Goal: Task Accomplishment & Management: Complete application form

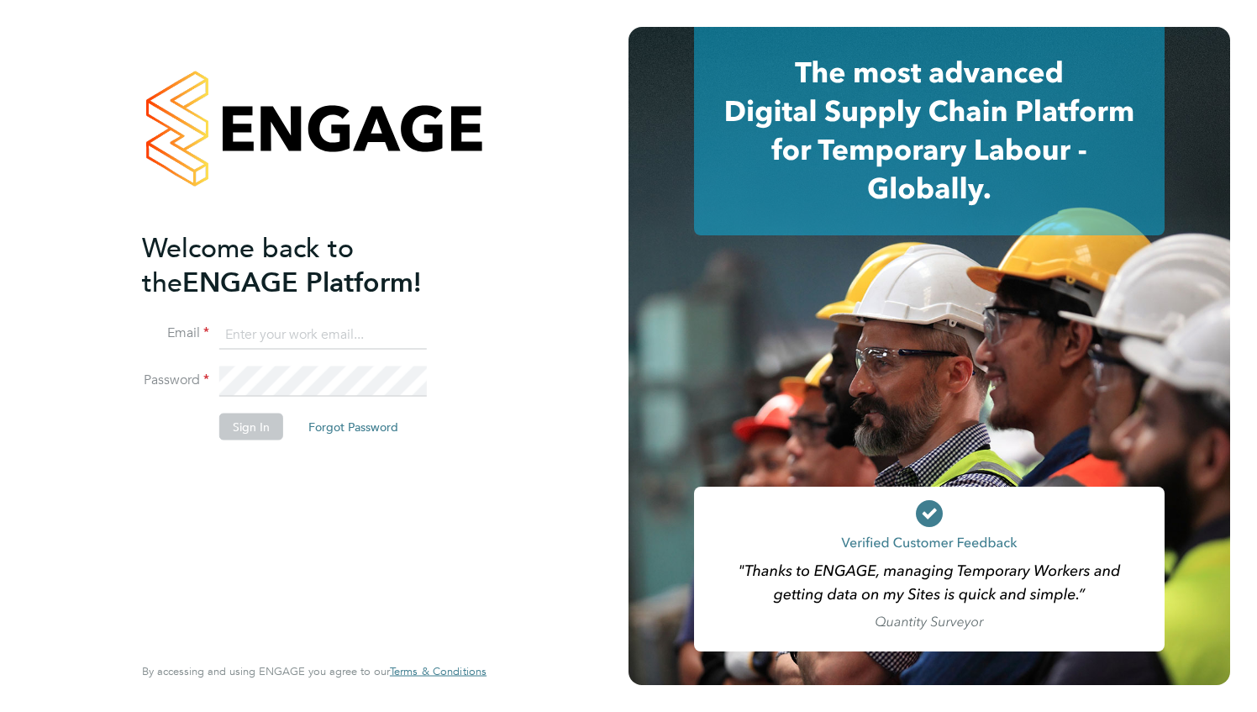
type input "comfort.akintokun@gmail.com"
click at [247, 435] on button "Sign In" at bounding box center [251, 426] width 64 height 27
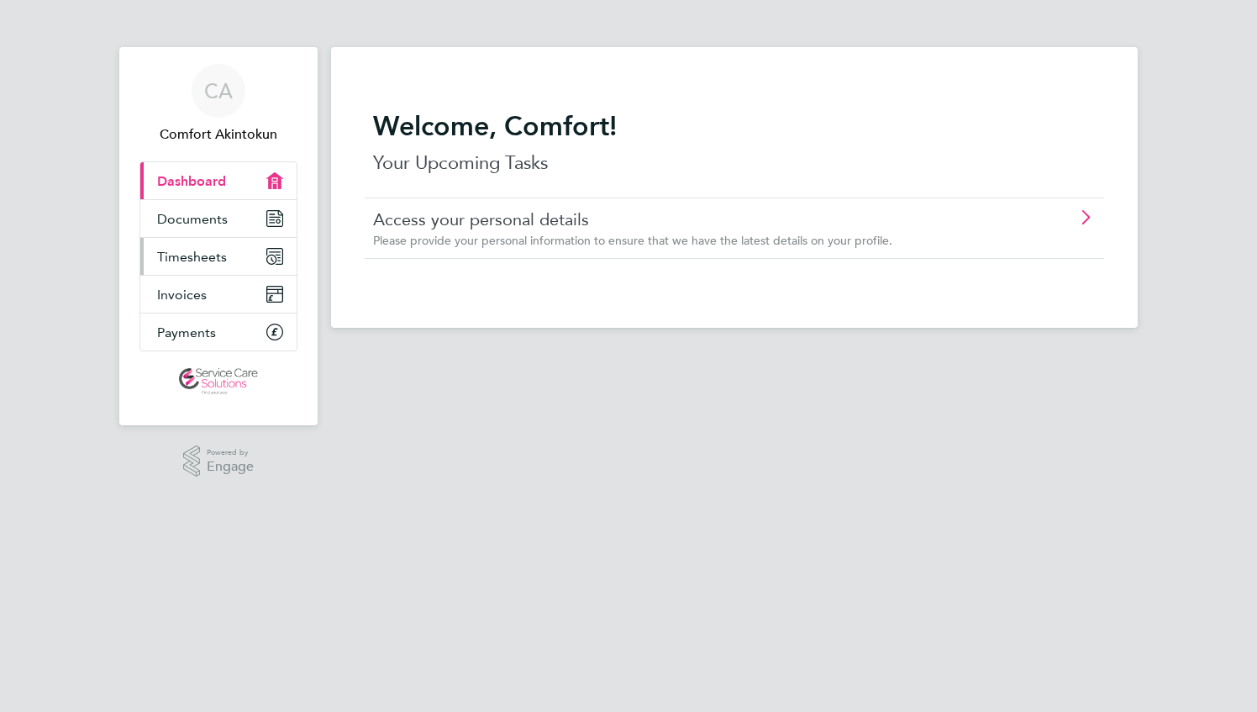
click at [213, 257] on span "Timesheets" at bounding box center [192, 257] width 70 height 16
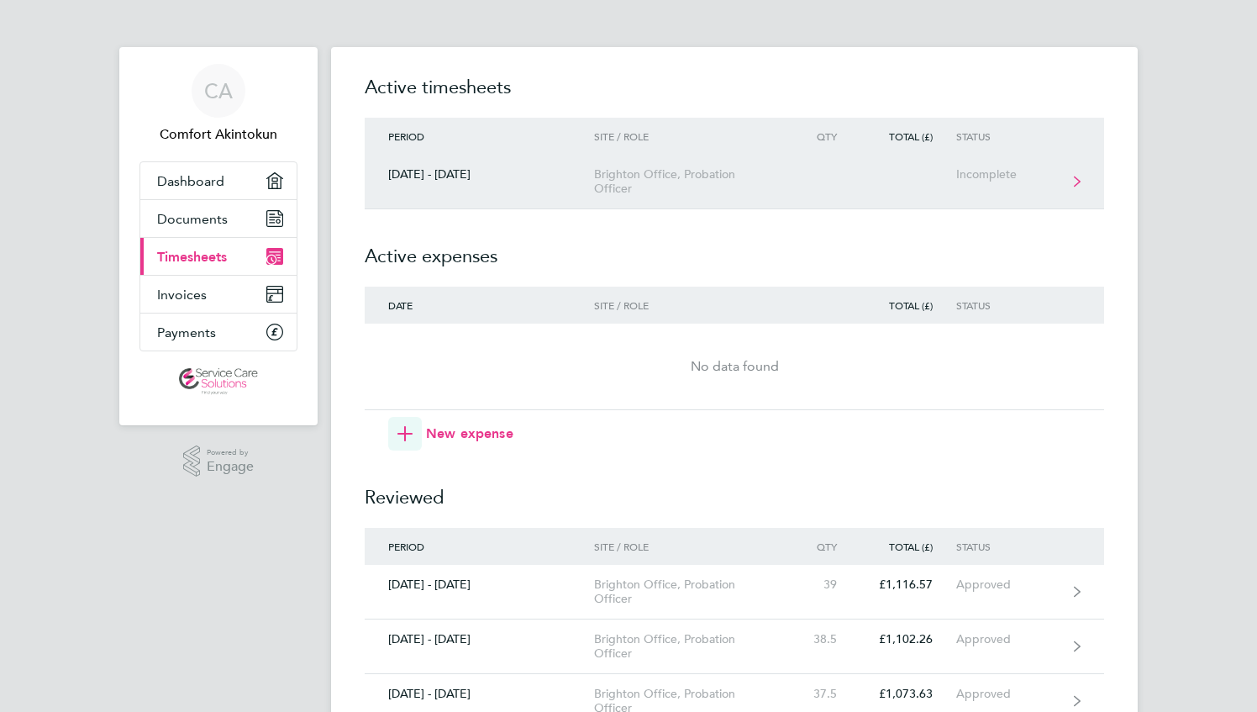
click at [472, 182] on link "[DATE] - [DATE] Brighton Office, Probation Officer Incomplete" at bounding box center [735, 182] width 740 height 55
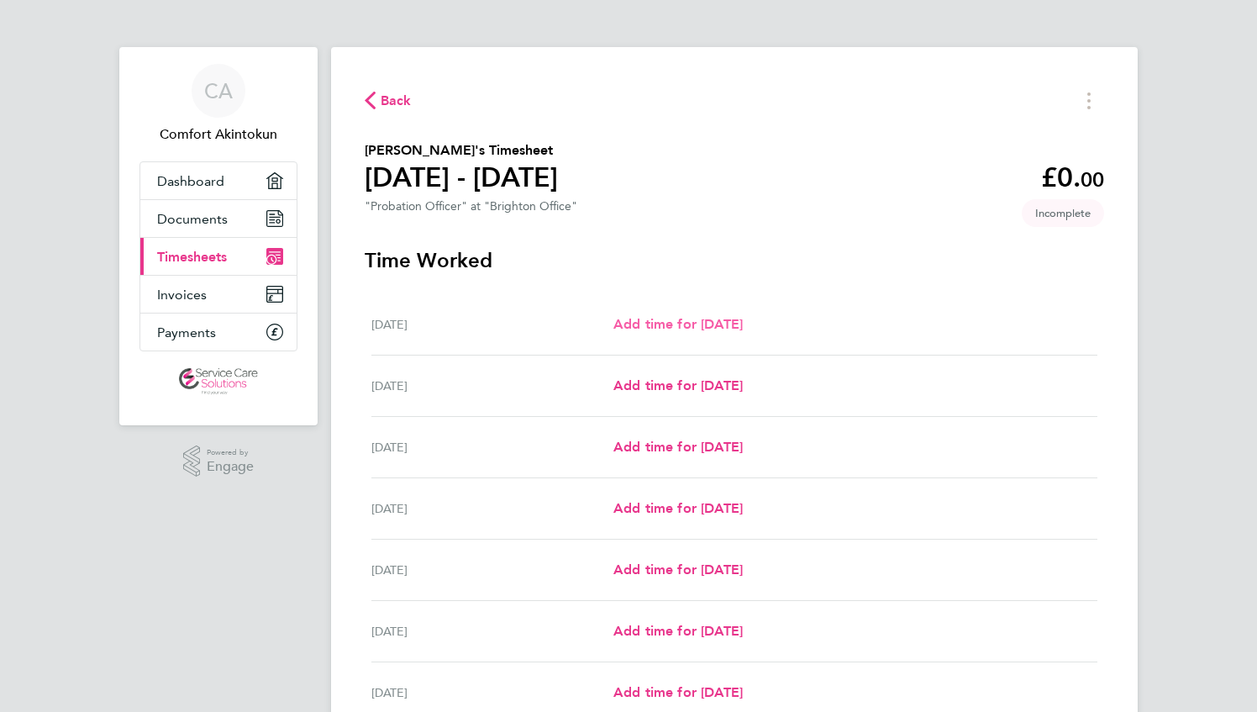
click at [667, 334] on link "Add time for [DATE]" at bounding box center [678, 324] width 129 height 20
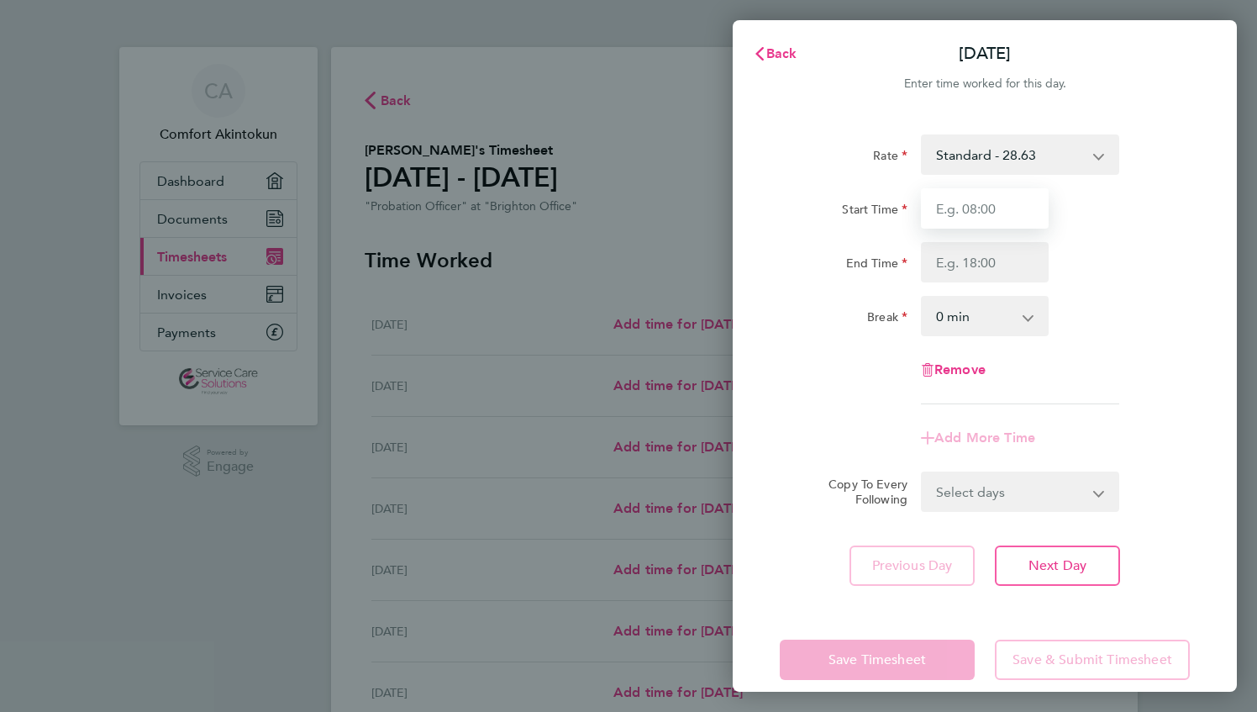
click at [977, 204] on input "Start Time" at bounding box center [985, 208] width 128 height 40
type input "09:00"
type input "17:30"
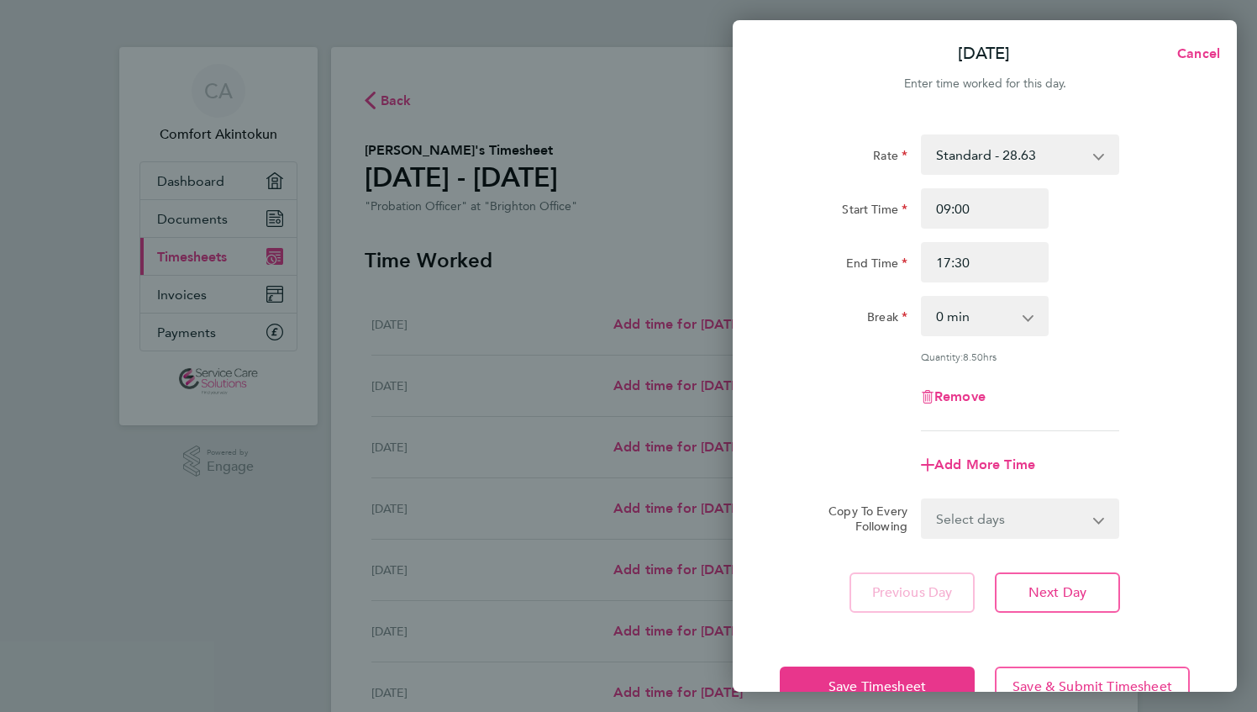
click at [962, 326] on select "0 min 15 min 30 min 45 min 60 min 75 min 90 min" at bounding box center [975, 316] width 104 height 37
select select "30"
click at [923, 298] on select "0 min 15 min 30 min 45 min 60 min 75 min 90 min" at bounding box center [975, 316] width 104 height 37
click at [988, 518] on select "Select days Day Weekday (Mon-Fri) Weekend (Sat-Sun) [DATE] [DATE] [DATE] [DATE]…" at bounding box center [1011, 518] width 177 height 37
select select "WEEKDAY"
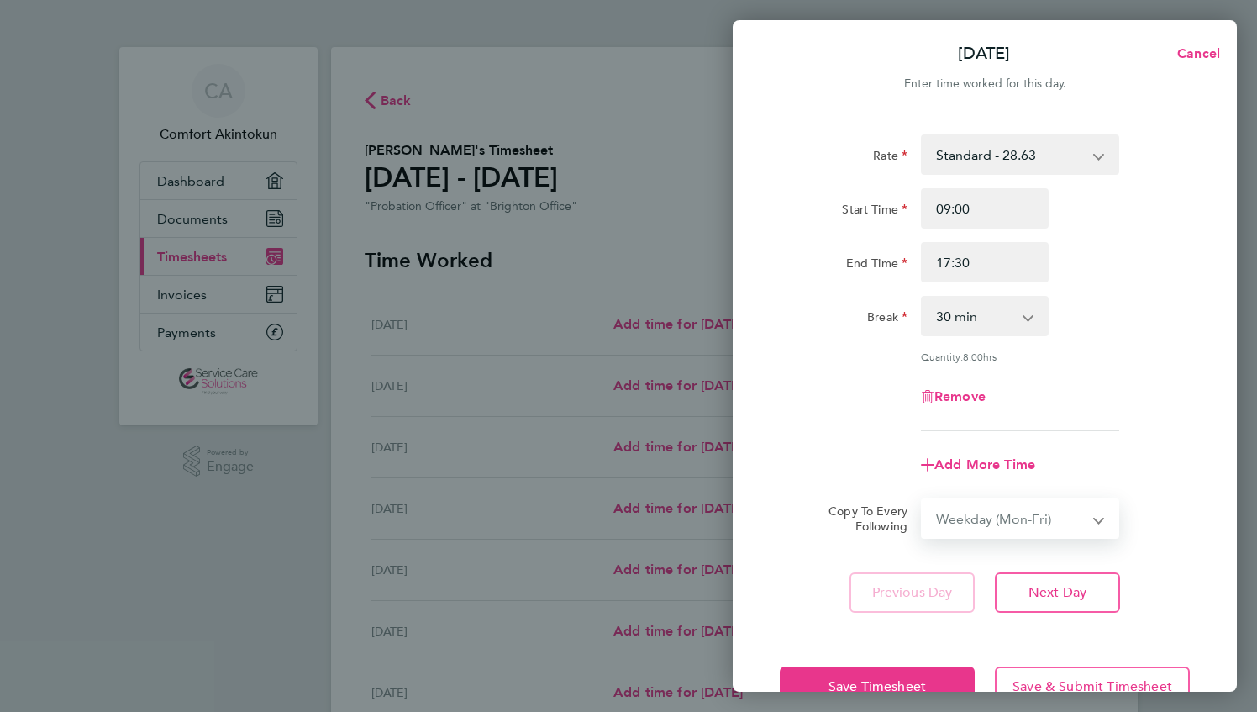
click at [923, 500] on select "Select days Day Weekday (Mon-Fri) Weekend (Sat-Sun) [DATE] [DATE] [DATE] [DATE]…" at bounding box center [1011, 518] width 177 height 37
select select "[DATE]"
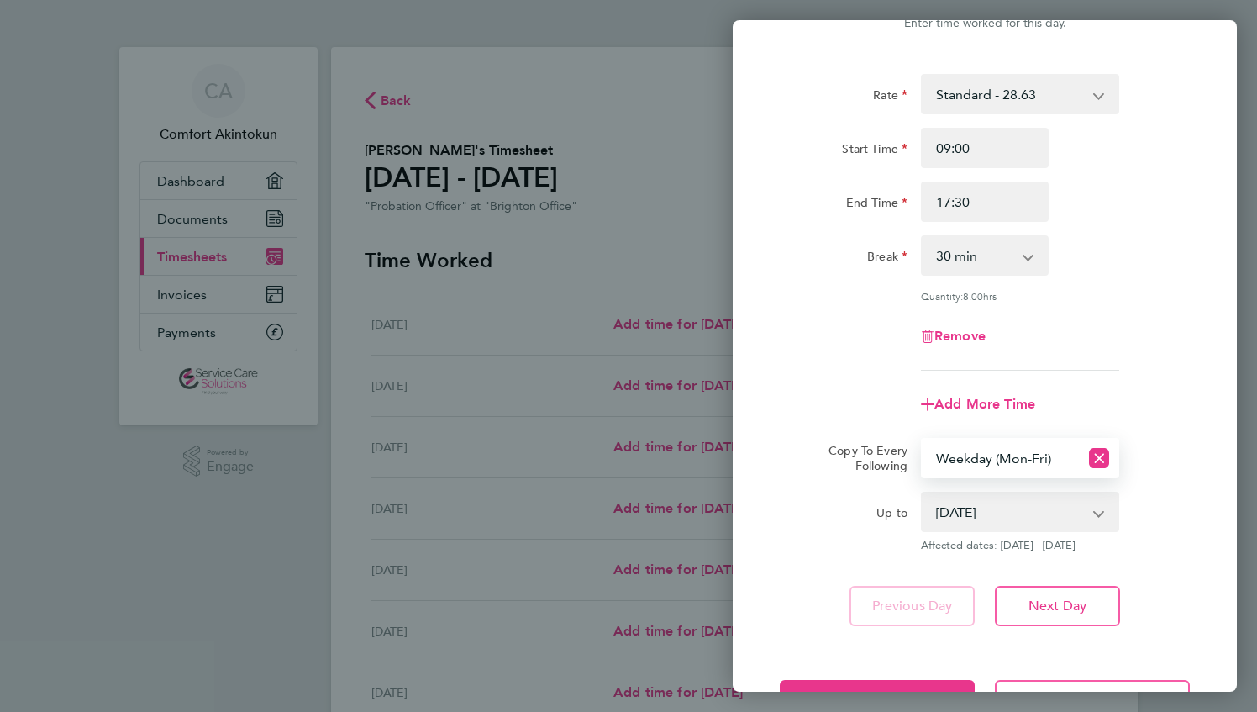
scroll to position [121, 0]
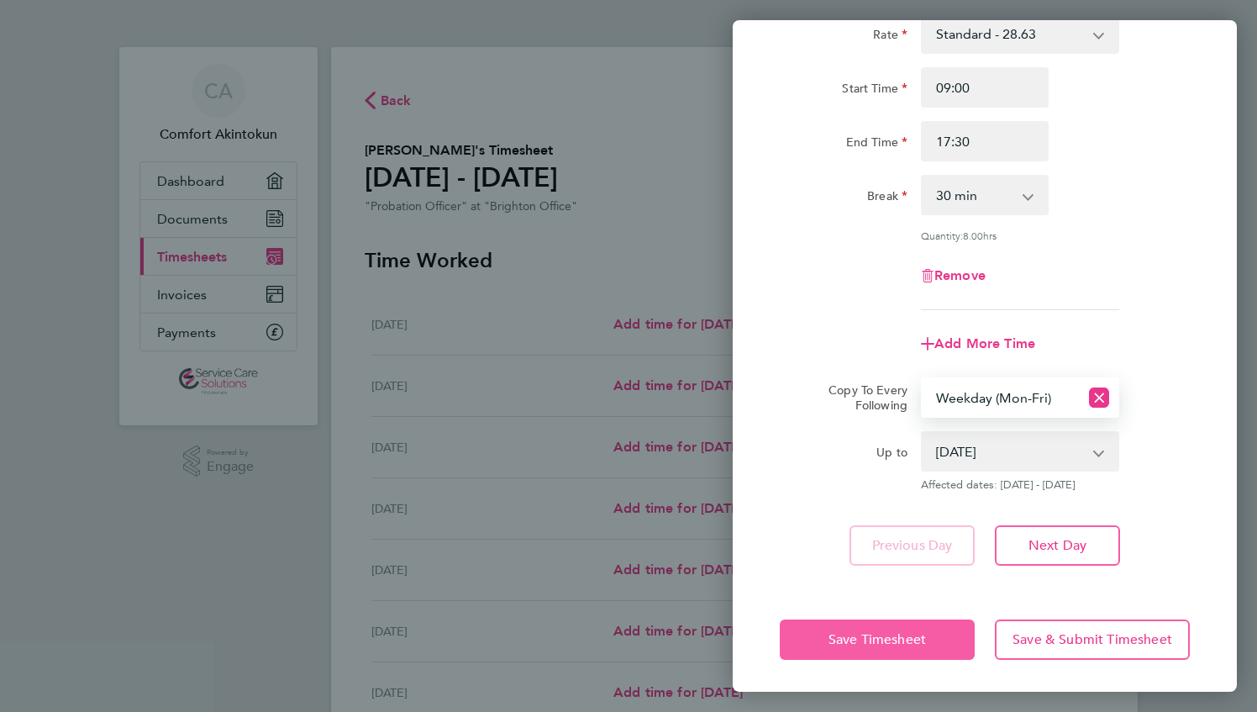
click at [901, 639] on span "Save Timesheet" at bounding box center [877, 639] width 97 height 17
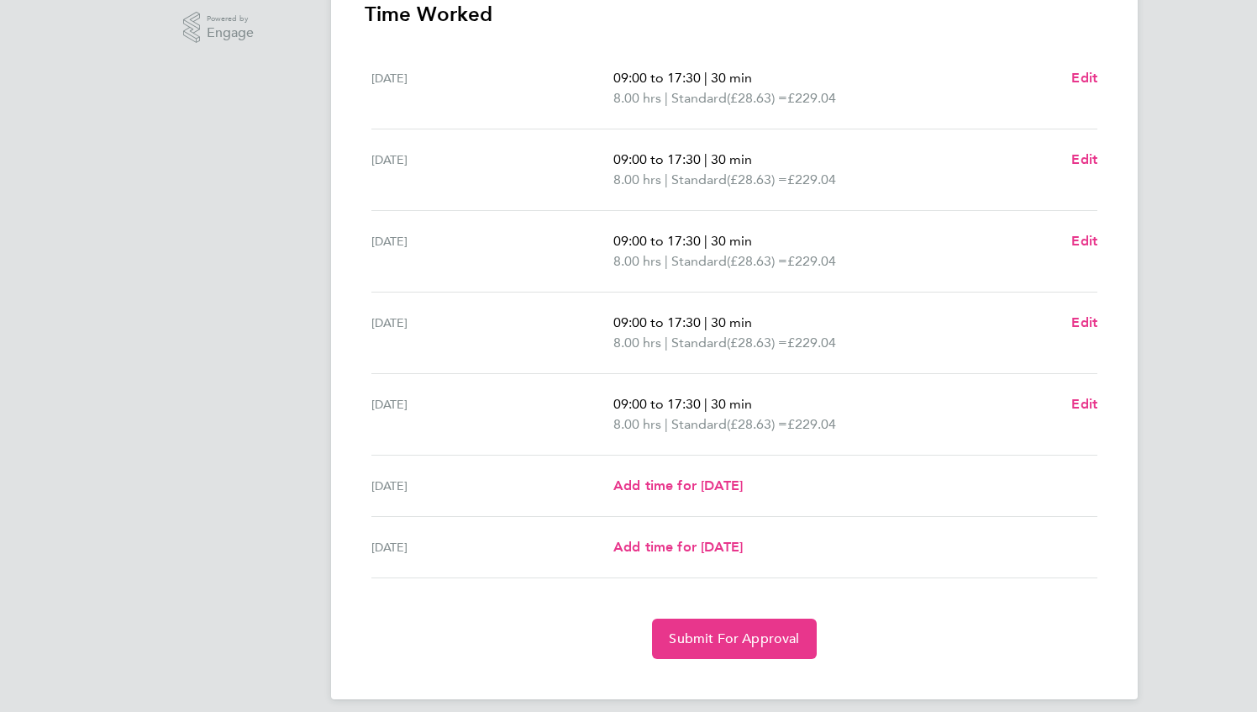
scroll to position [445, 0]
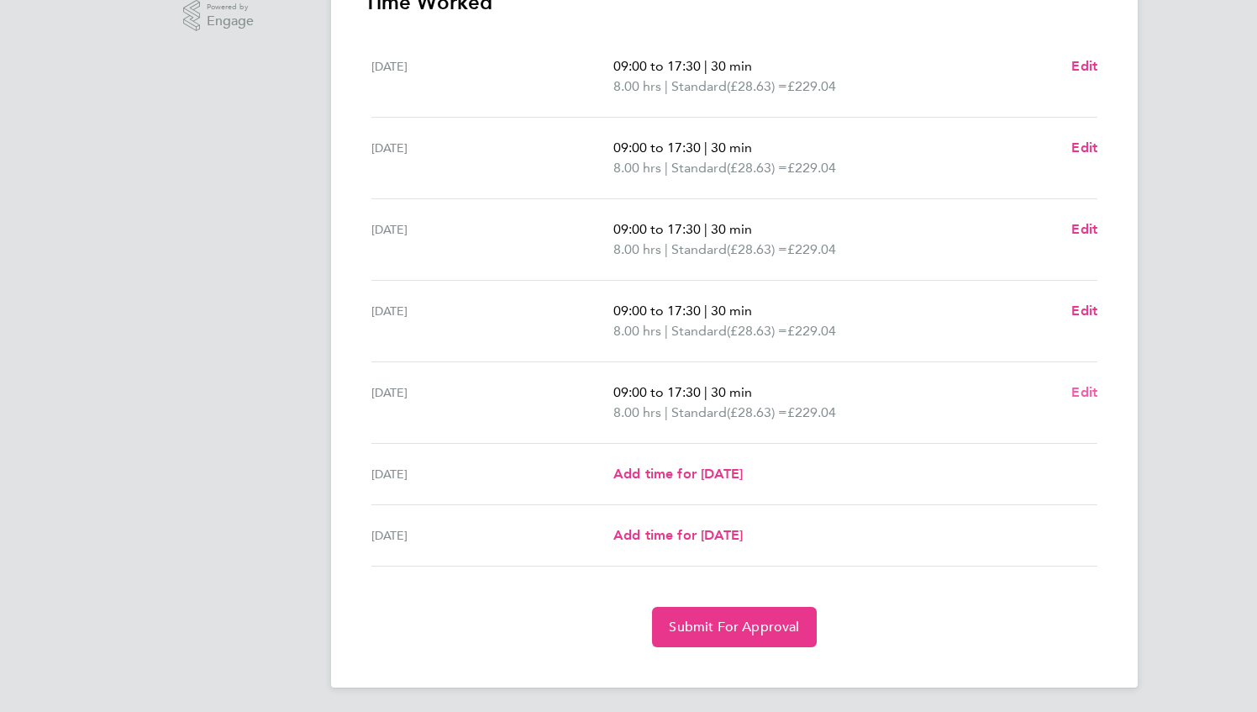
click at [1080, 393] on span "Edit" at bounding box center [1085, 392] width 26 height 16
select select "30"
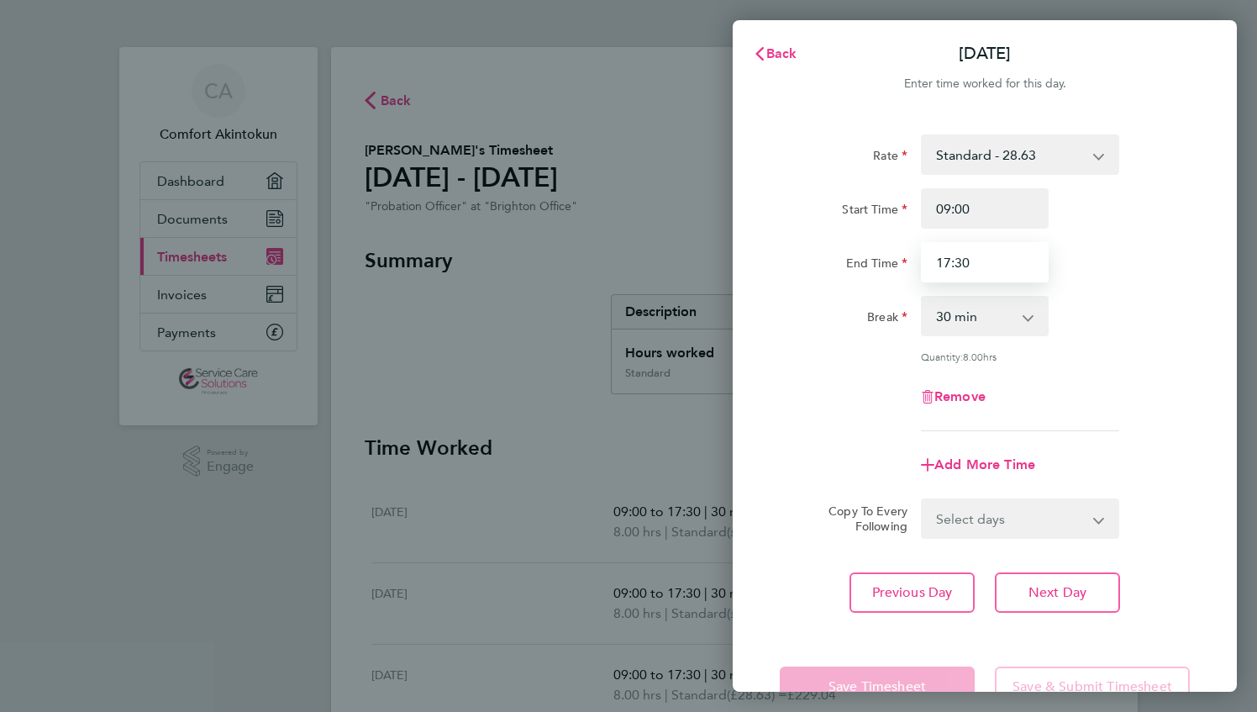
drag, startPoint x: 1004, startPoint y: 266, endPoint x: 989, endPoint y: 269, distance: 15.5
click at [990, 269] on input "17:30" at bounding box center [985, 262] width 128 height 40
type input "17:00"
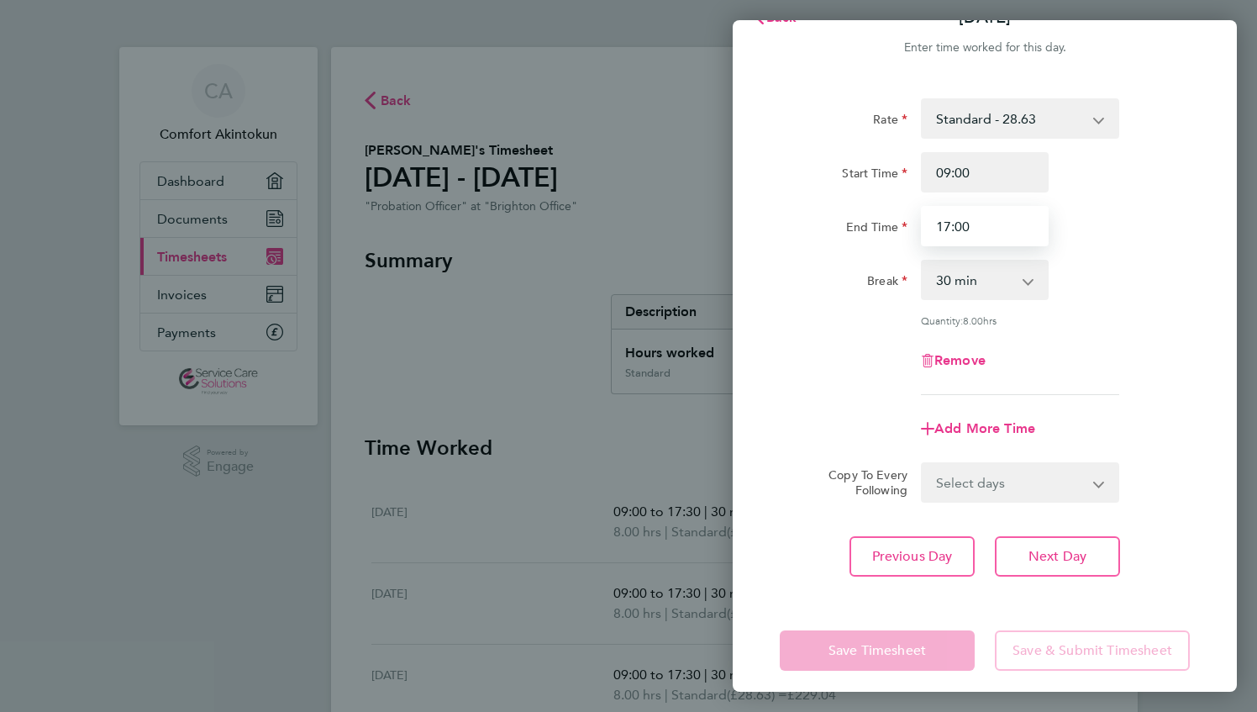
scroll to position [47, 0]
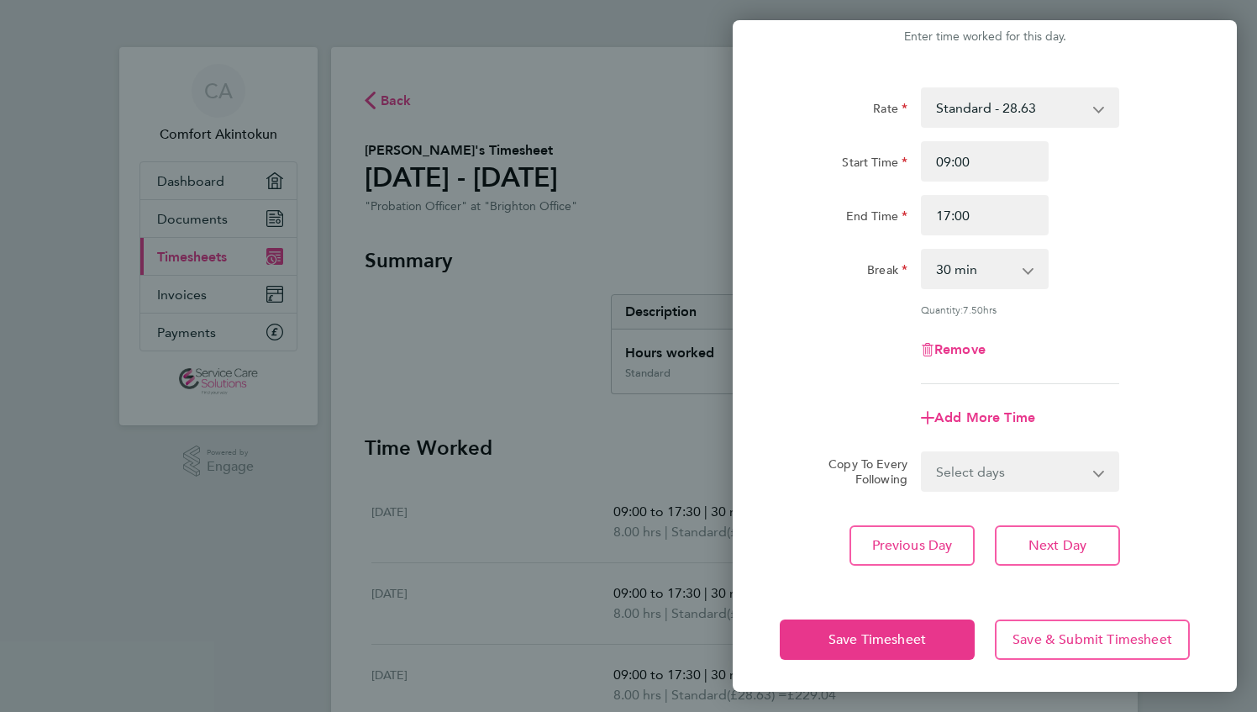
click at [765, 283] on div "Rate Standard - 28.63 Start Time 09:00 End Time 17:00 Break 0 min 15 min 30 min…" at bounding box center [985, 326] width 504 height 519
click at [896, 654] on button "Save Timesheet" at bounding box center [877, 639] width 195 height 40
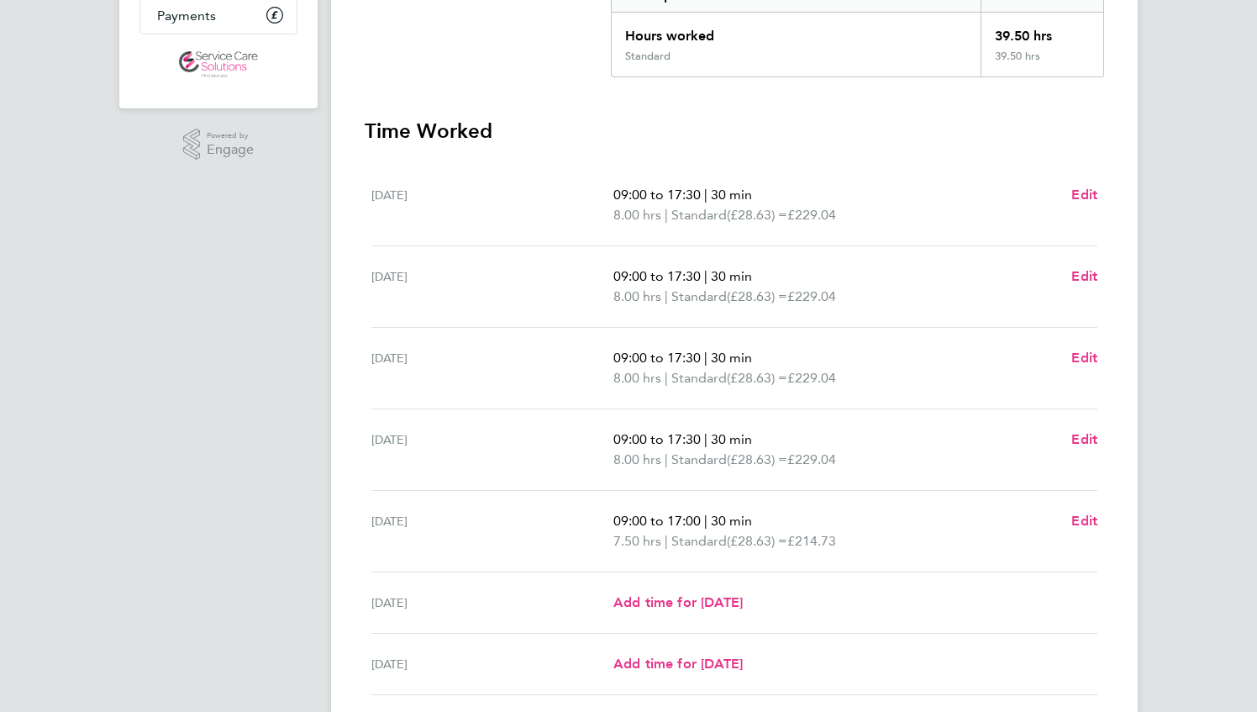
scroll to position [420, 0]
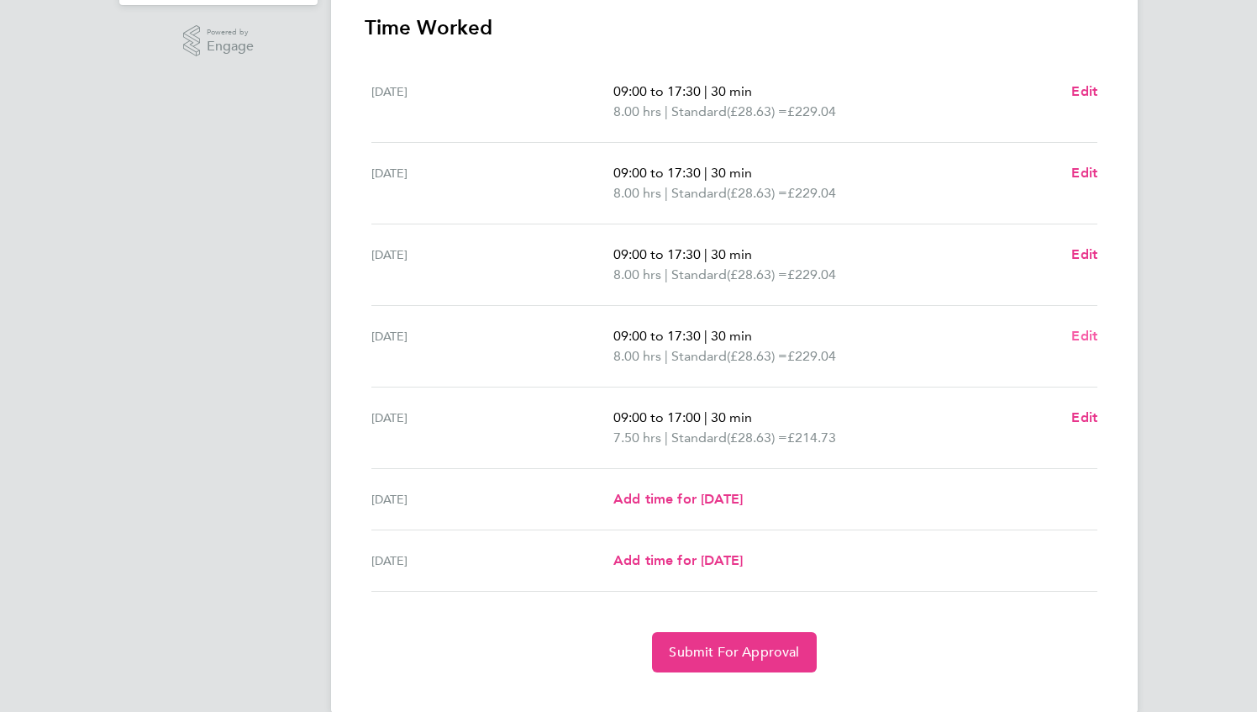
click at [1089, 336] on span "Edit" at bounding box center [1085, 336] width 26 height 16
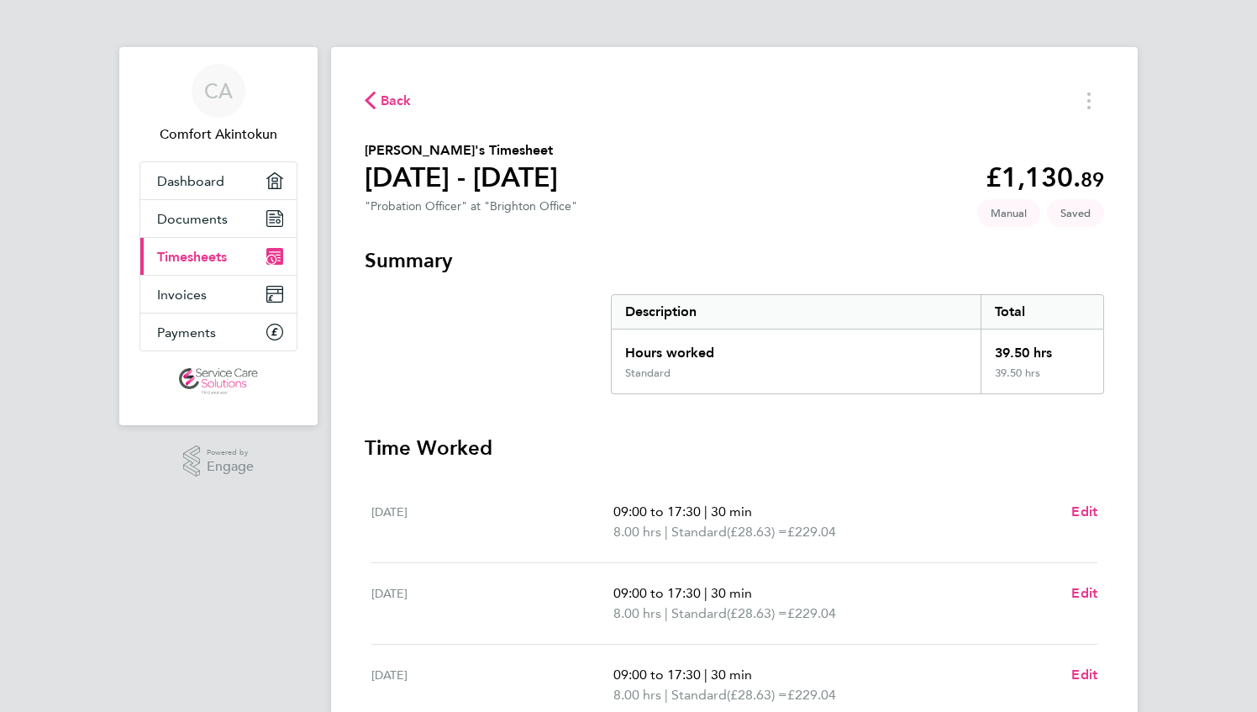
select select "30"
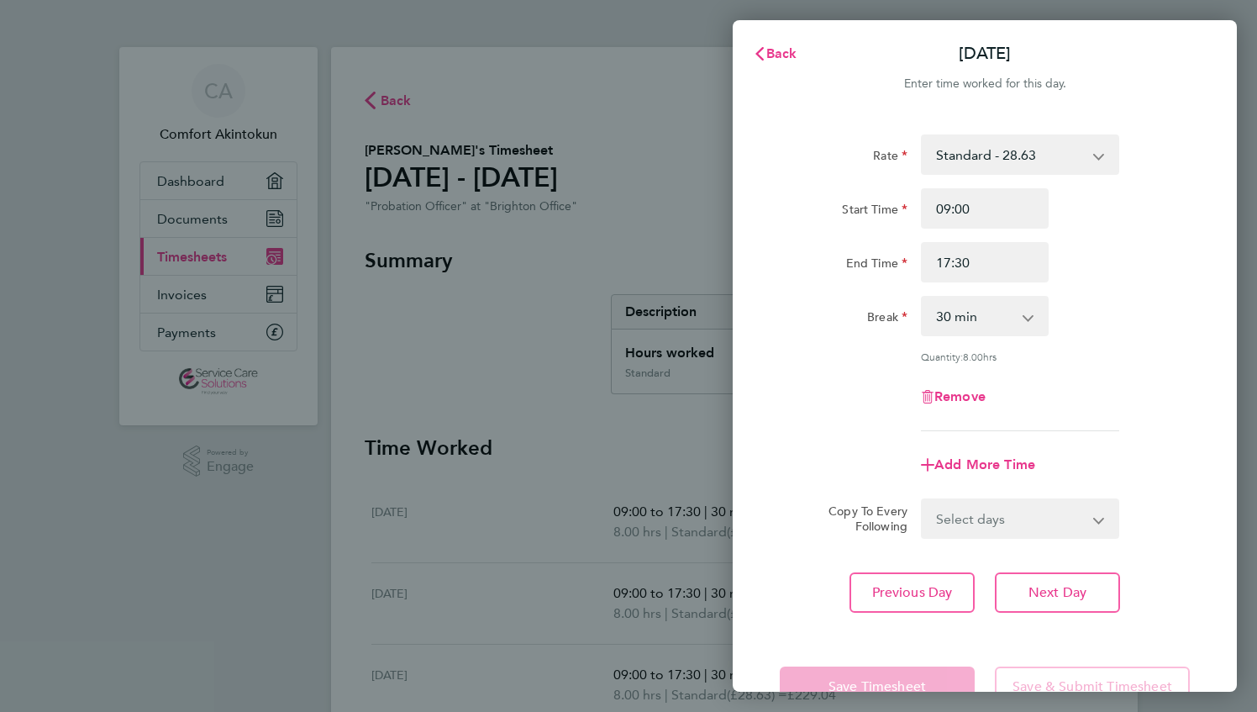
click at [1004, 241] on div "Start Time 09:00 End Time 17:30" at bounding box center [985, 235] width 424 height 94
click at [993, 266] on input "17:30" at bounding box center [985, 262] width 128 height 40
type input "17:00"
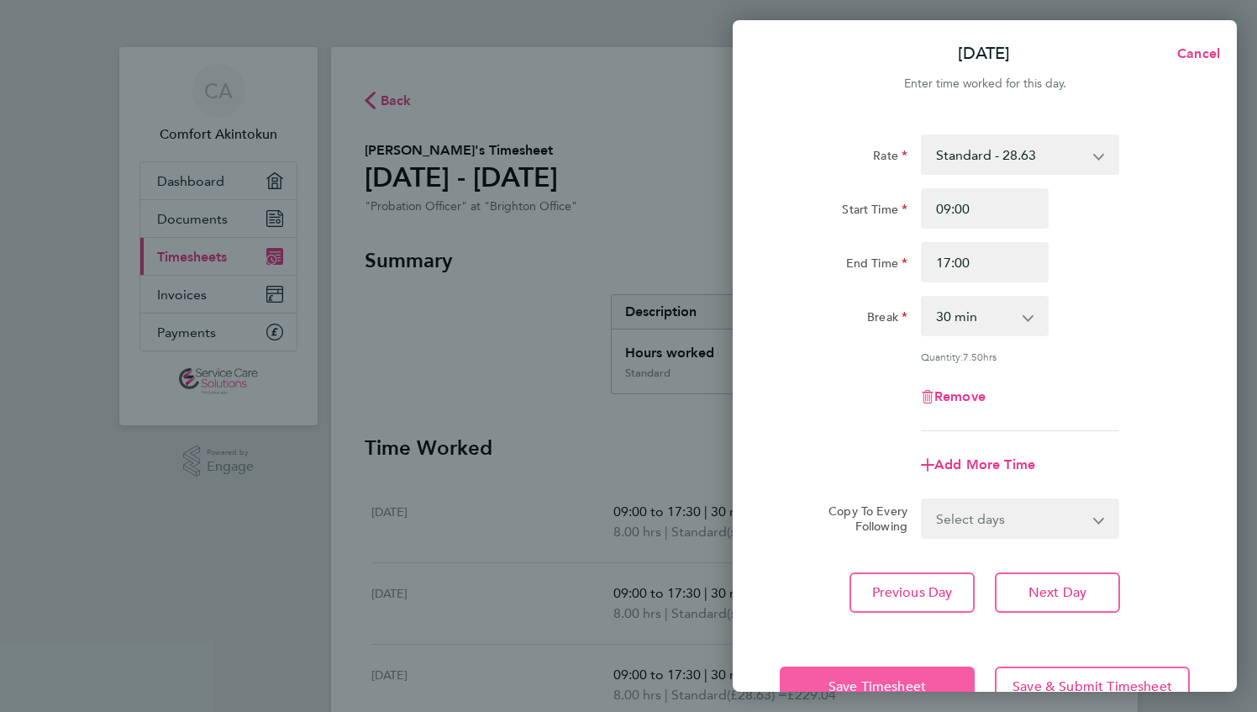
click at [893, 686] on span "Save Timesheet" at bounding box center [877, 686] width 97 height 17
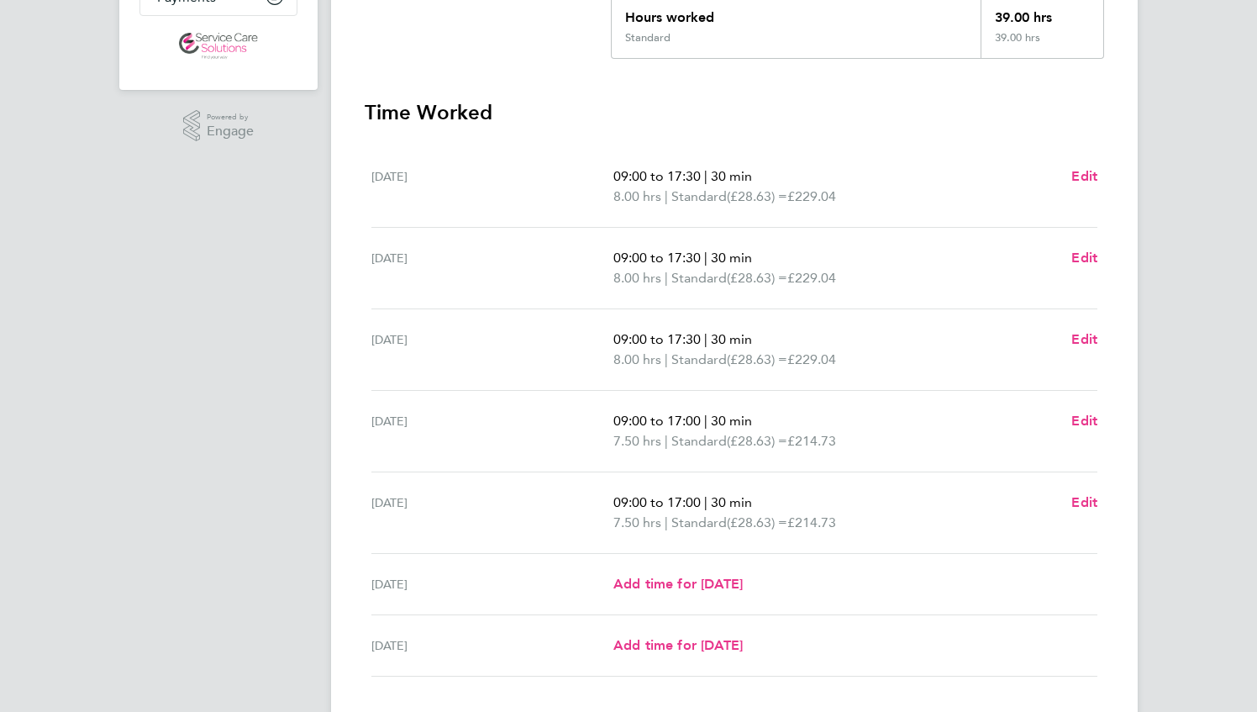
scroll to position [336, 0]
click at [1074, 340] on span "Edit" at bounding box center [1085, 338] width 26 height 16
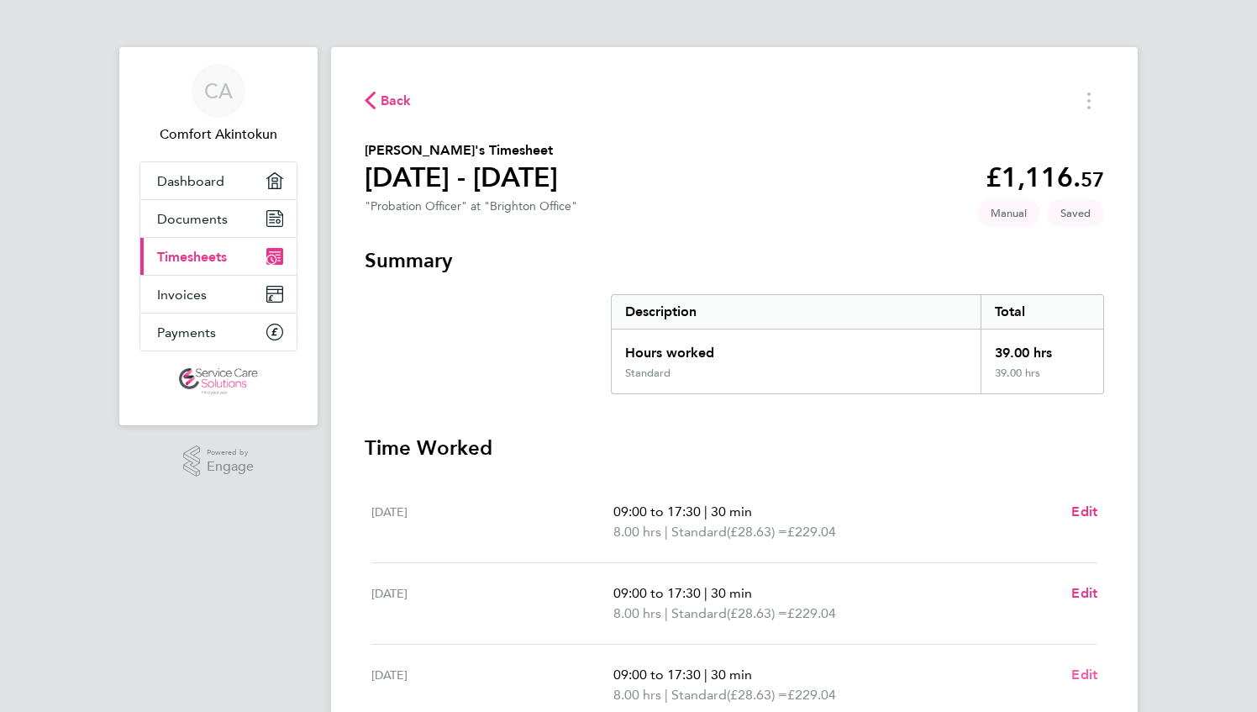
select select "30"
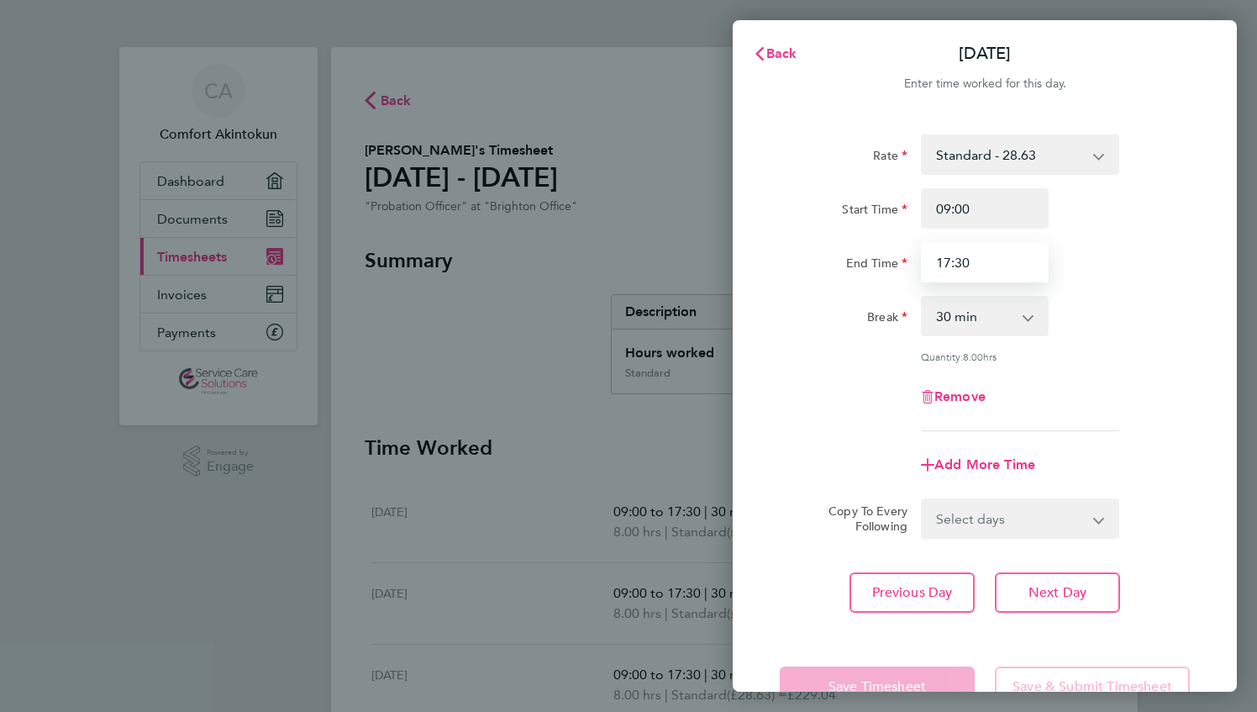
click at [988, 264] on input "17:30" at bounding box center [985, 262] width 128 height 40
type input "17:00"
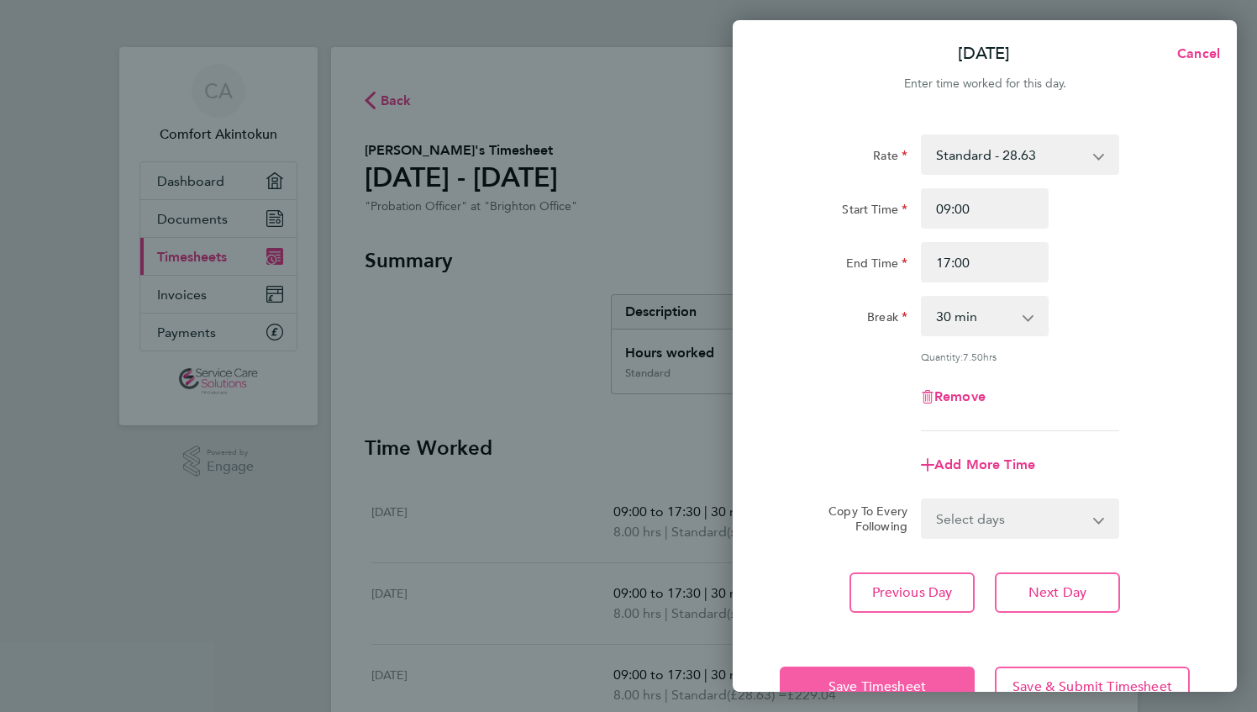
click at [846, 683] on span "Save Timesheet" at bounding box center [877, 686] width 97 height 17
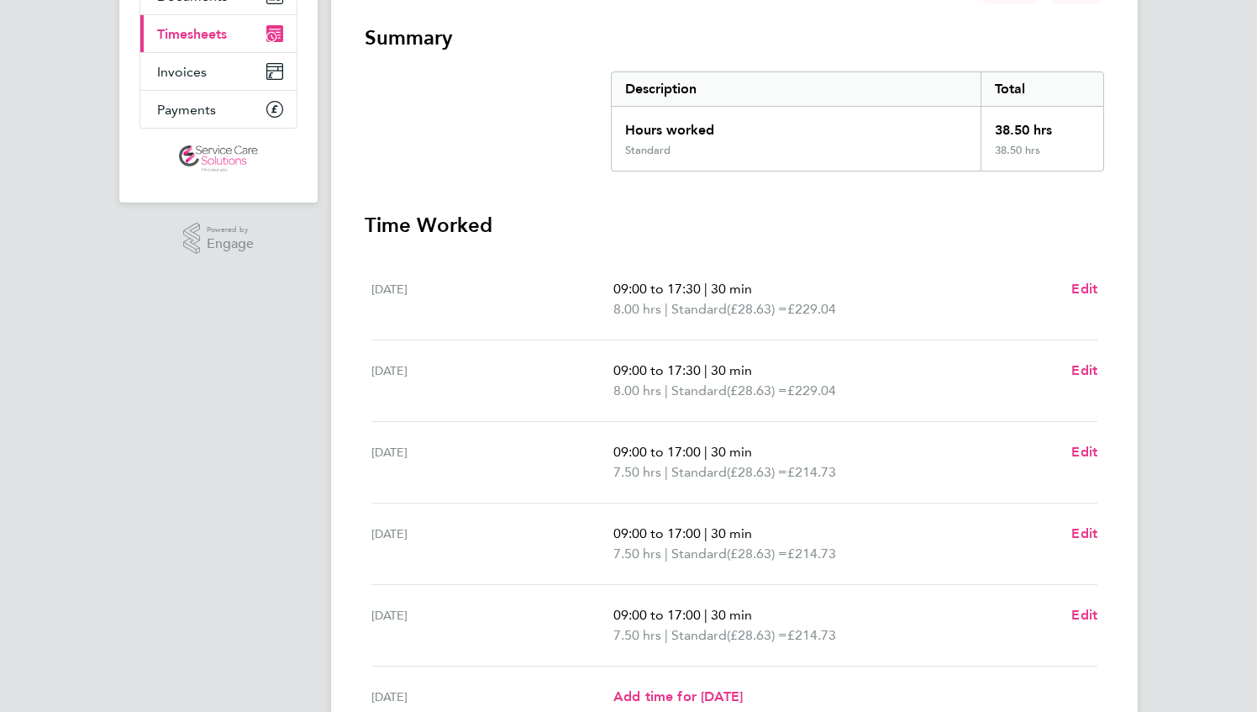
scroll to position [445, 0]
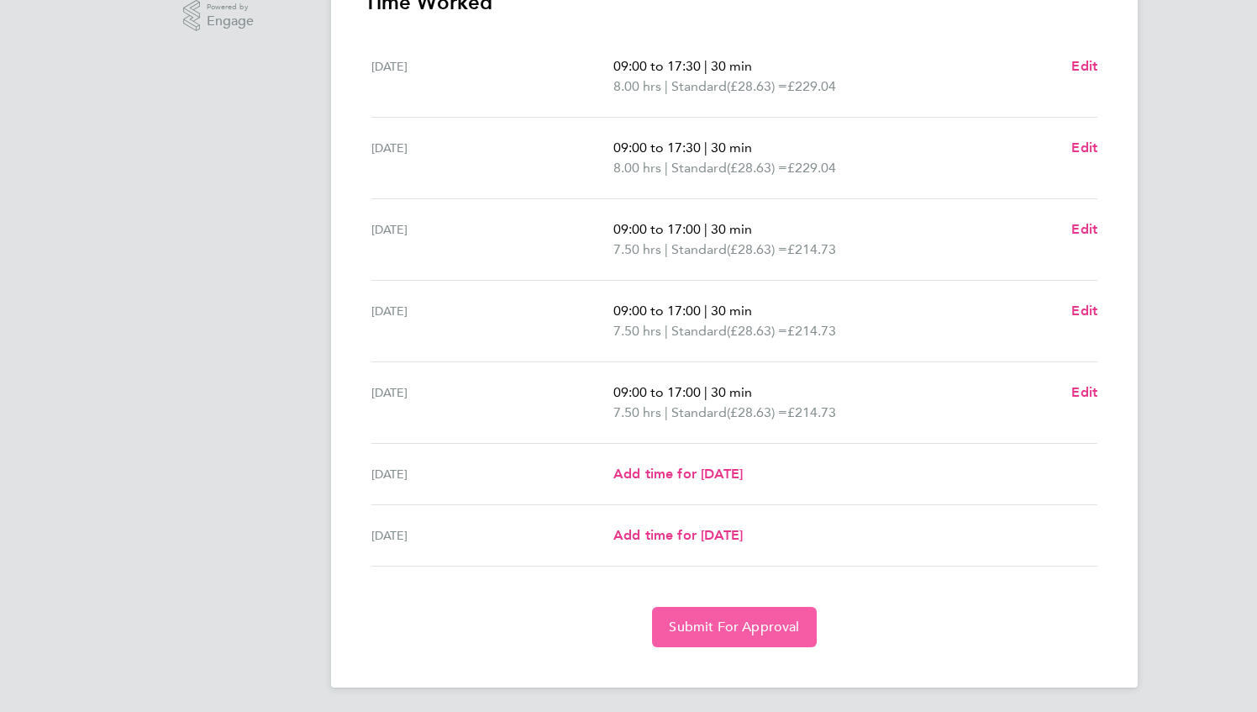
click at [754, 640] on button "Submit For Approval" at bounding box center [734, 627] width 164 height 40
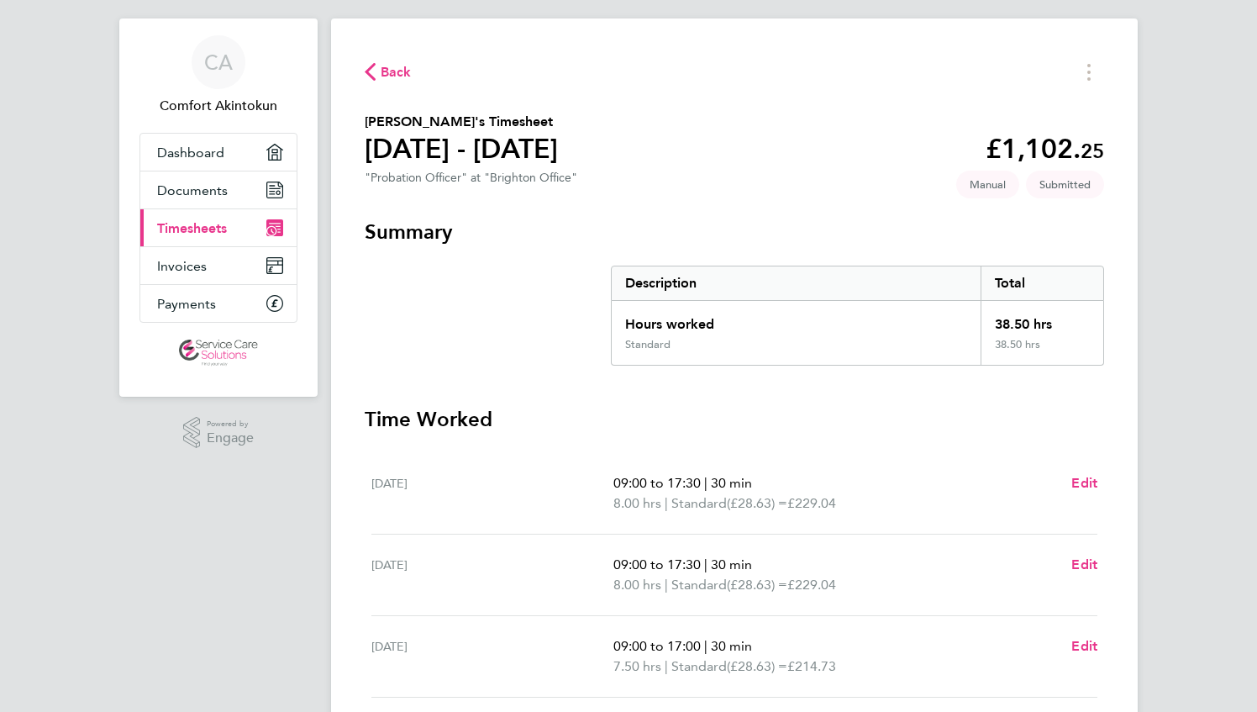
scroll to position [0, 0]
